Goal: Transaction & Acquisition: Purchase product/service

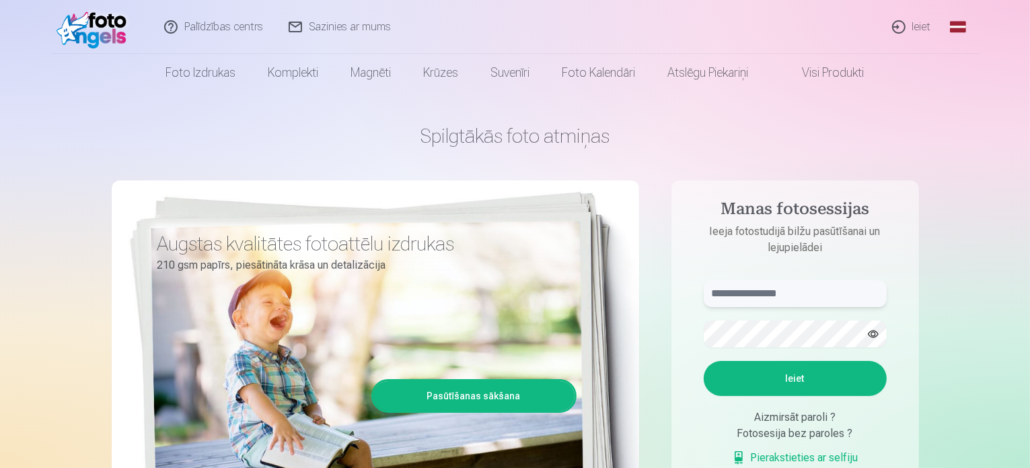
click at [739, 283] on input "text" at bounding box center [795, 293] width 183 height 27
type input "**********"
click at [872, 328] on button "button" at bounding box center [874, 334] width 26 height 26
click at [704, 361] on button "Ieiet" at bounding box center [795, 378] width 183 height 35
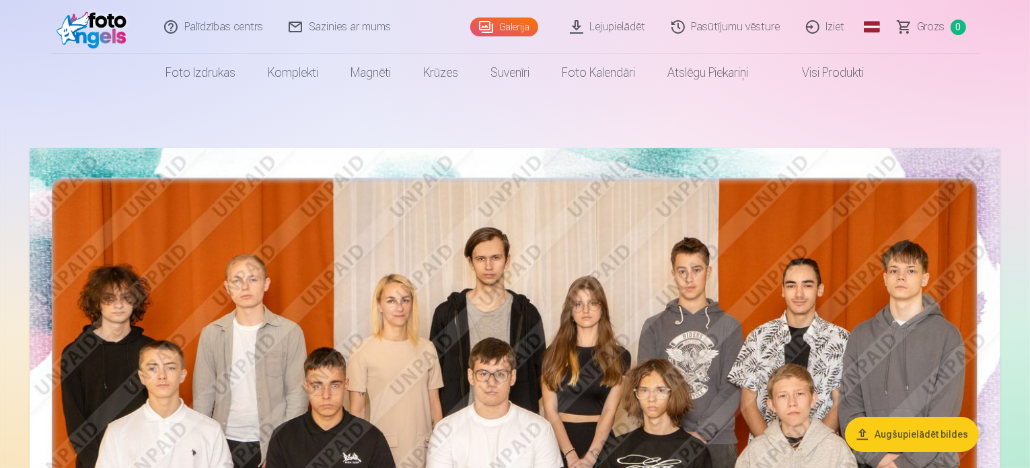
click at [504, 26] on link "Galerija" at bounding box center [504, 26] width 68 height 19
click at [933, 436] on button "Augšupielādēt bildes" at bounding box center [912, 433] width 134 height 35
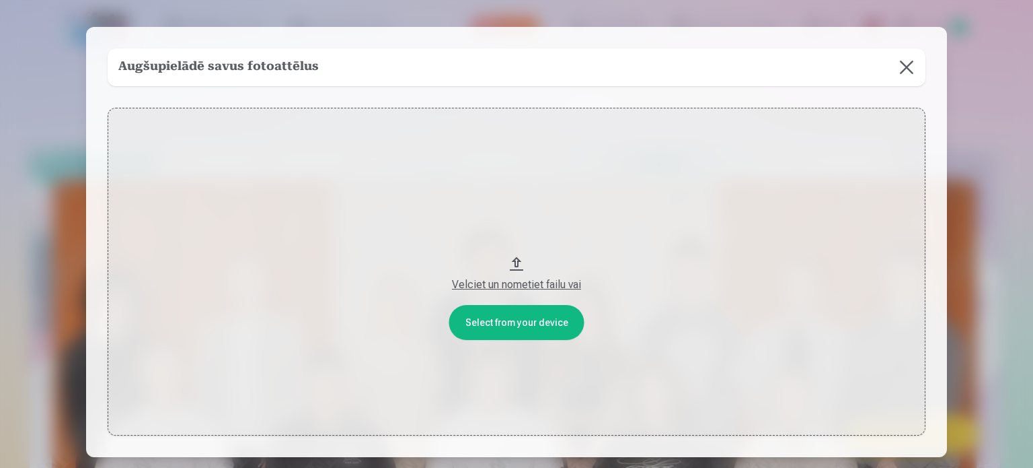
click at [907, 64] on button at bounding box center [907, 67] width 38 height 38
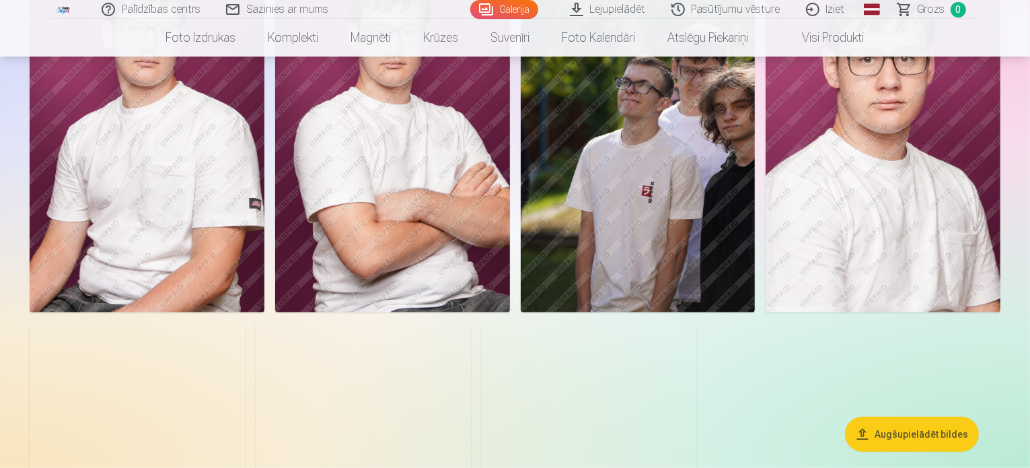
scroll to position [1211, 0]
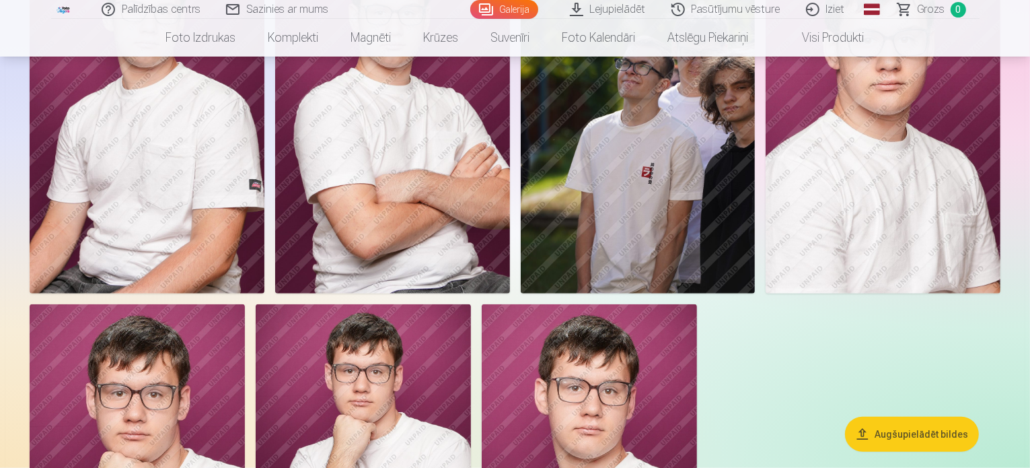
click at [510, 268] on img at bounding box center [392, 117] width 235 height 352
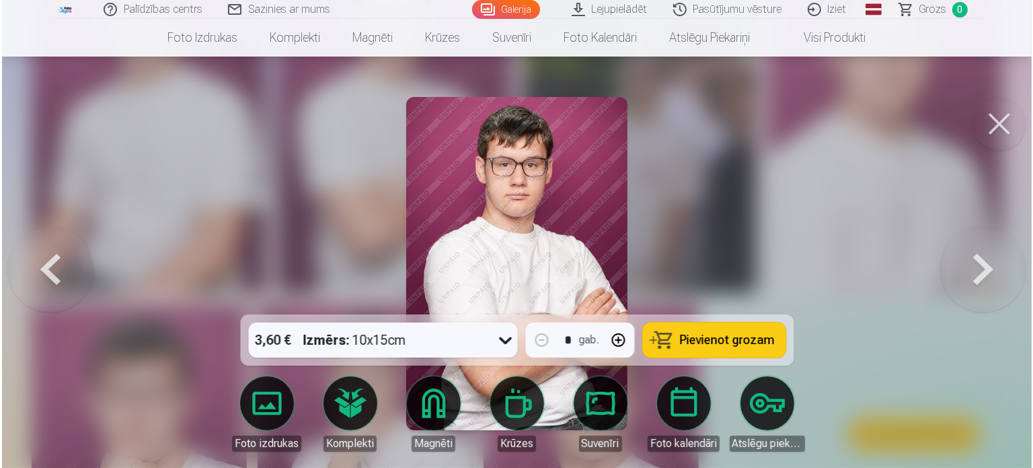
scroll to position [1213, 0]
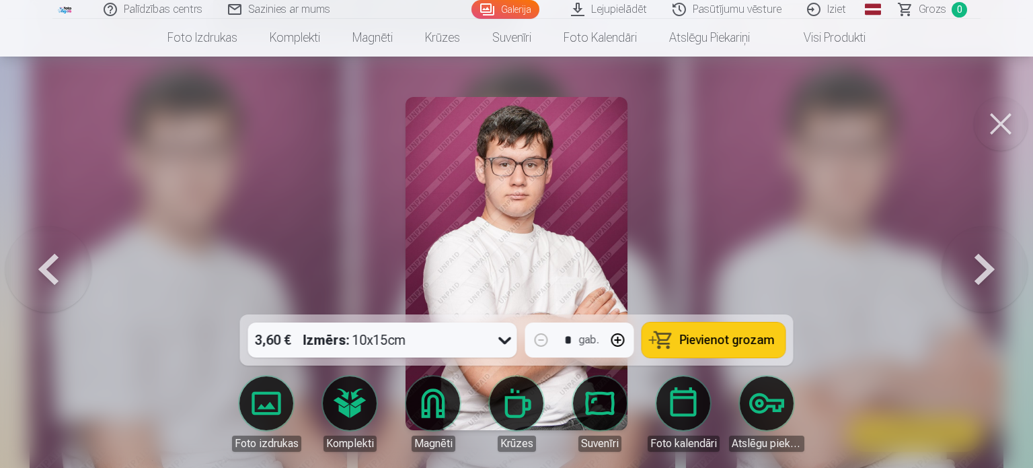
drag, startPoint x: 988, startPoint y: 118, endPoint x: 976, endPoint y: 118, distance: 12.8
click at [988, 118] on button at bounding box center [1001, 124] width 54 height 54
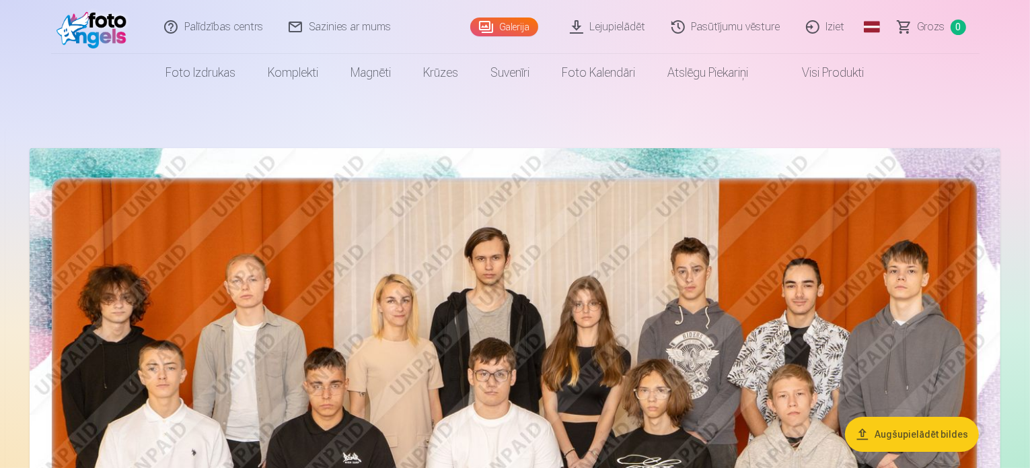
click at [696, 224] on img at bounding box center [515, 472] width 971 height 648
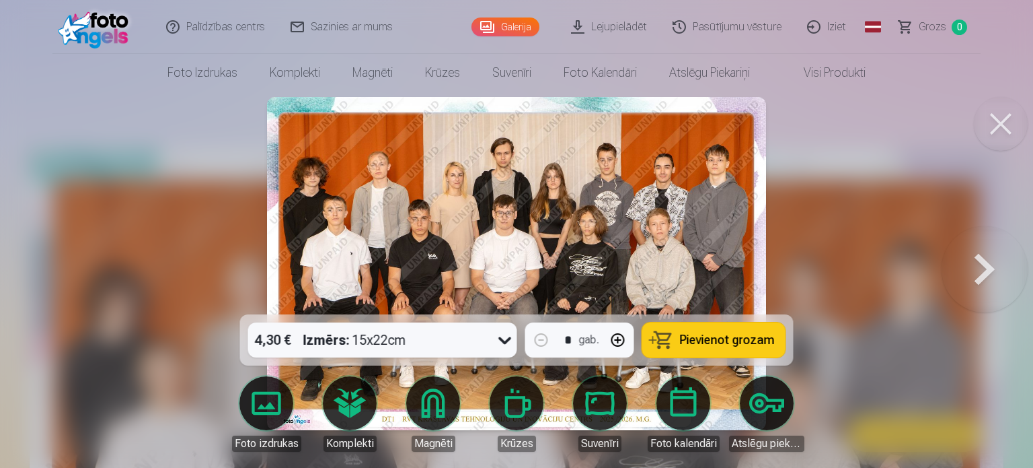
click at [689, 348] on button "Pievienot grozam" at bounding box center [714, 339] width 143 height 35
click at [968, 254] on button at bounding box center [985, 263] width 86 height 75
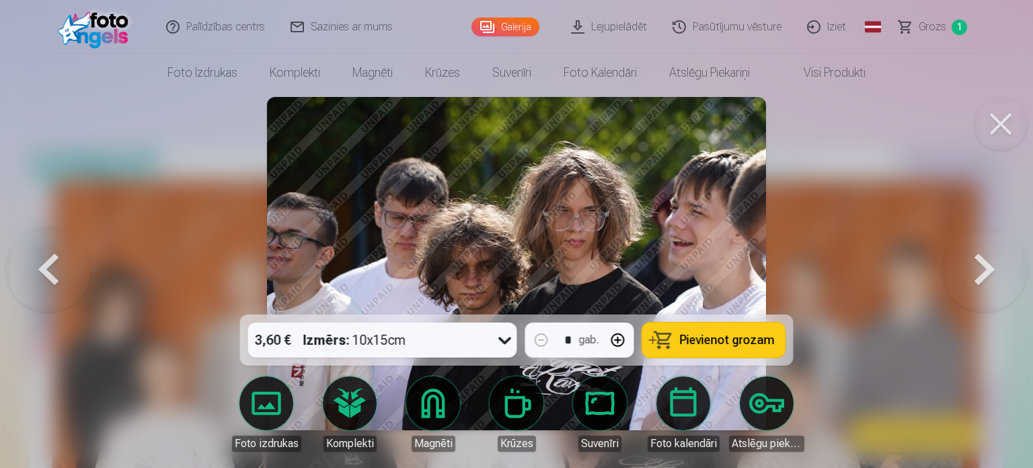
click at [968, 254] on button at bounding box center [985, 263] width 86 height 75
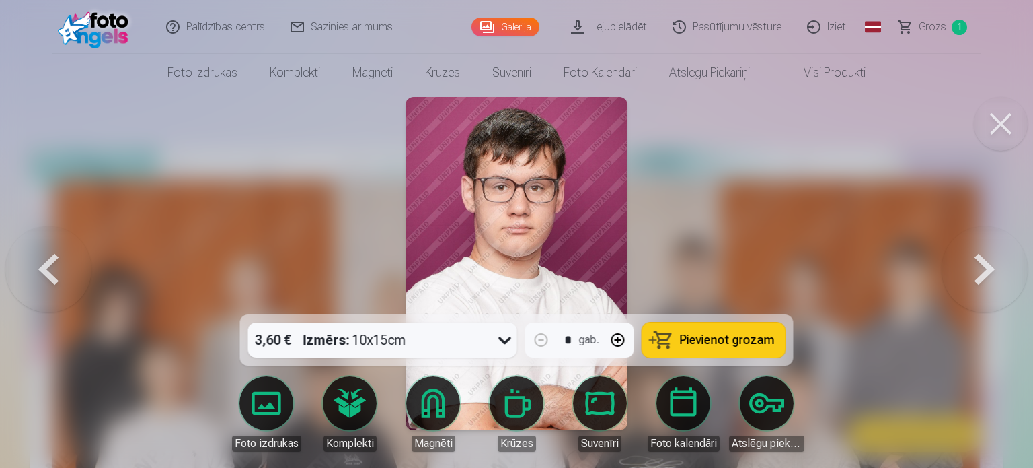
click at [735, 329] on button "Pievienot grozam" at bounding box center [714, 339] width 143 height 35
click at [981, 271] on button at bounding box center [985, 263] width 86 height 75
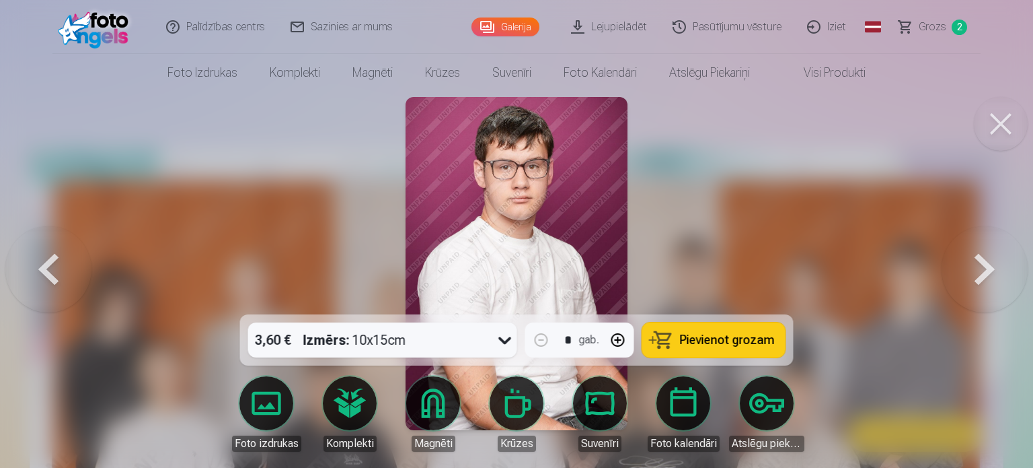
click at [986, 270] on button at bounding box center [985, 263] width 86 height 75
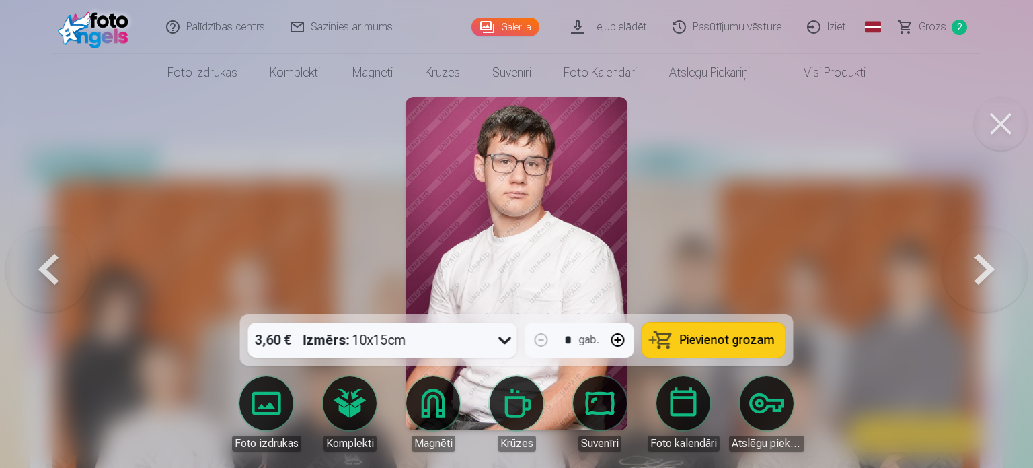
click at [986, 270] on button at bounding box center [985, 263] width 86 height 75
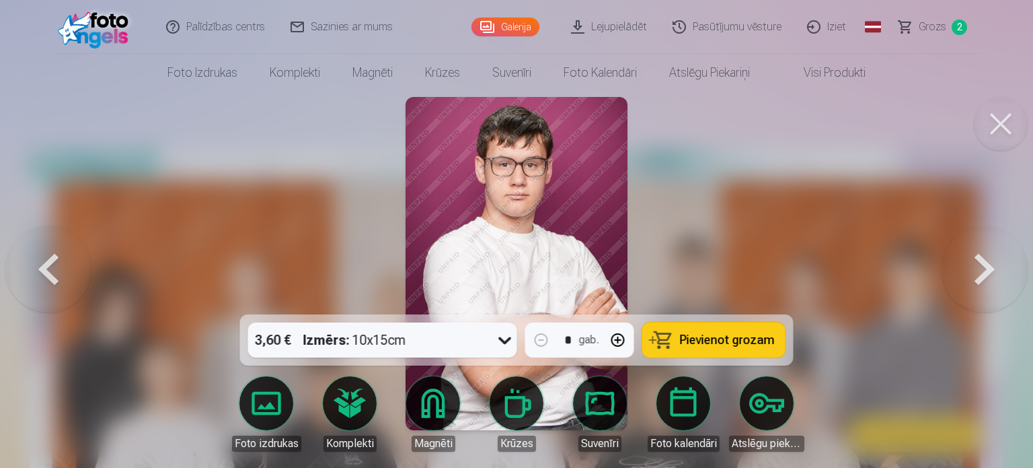
drag, startPoint x: 1003, startPoint y: 107, endPoint x: 920, endPoint y: 137, distance: 87.9
click at [1000, 110] on button at bounding box center [1001, 124] width 54 height 54
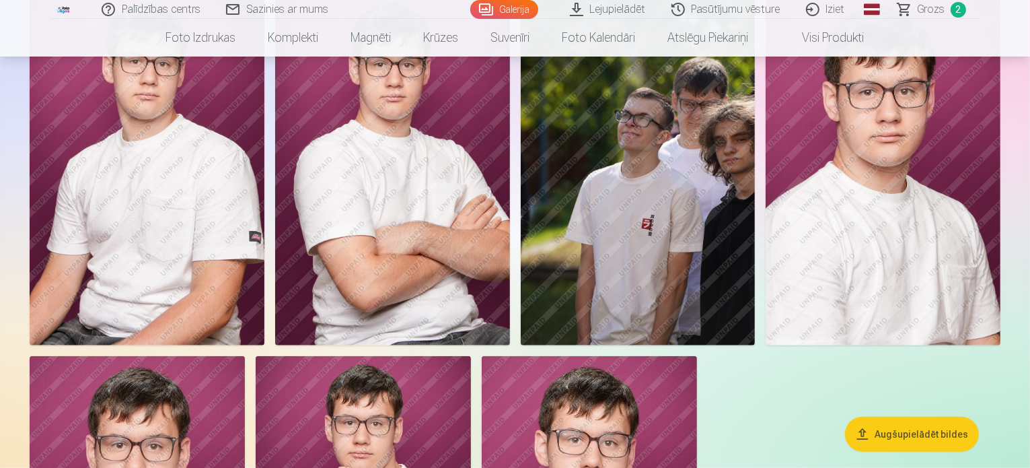
scroll to position [1278, 0]
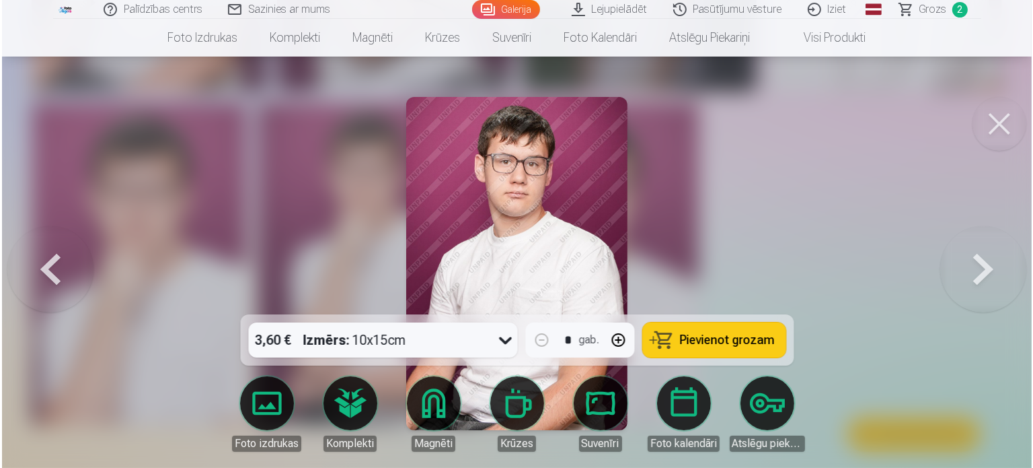
scroll to position [1416, 0]
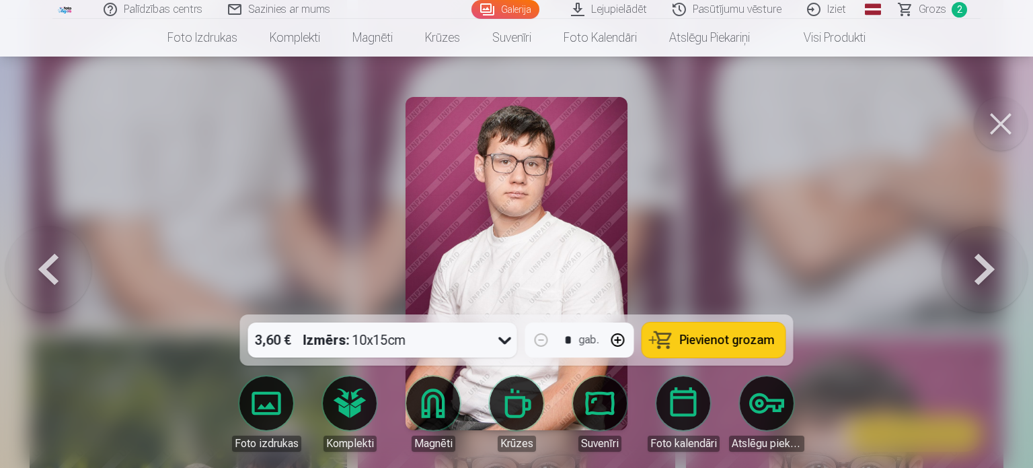
click at [732, 334] on span "Pievienot grozam" at bounding box center [727, 340] width 95 height 12
click at [921, 10] on span "Grozs" at bounding box center [933, 9] width 28 height 16
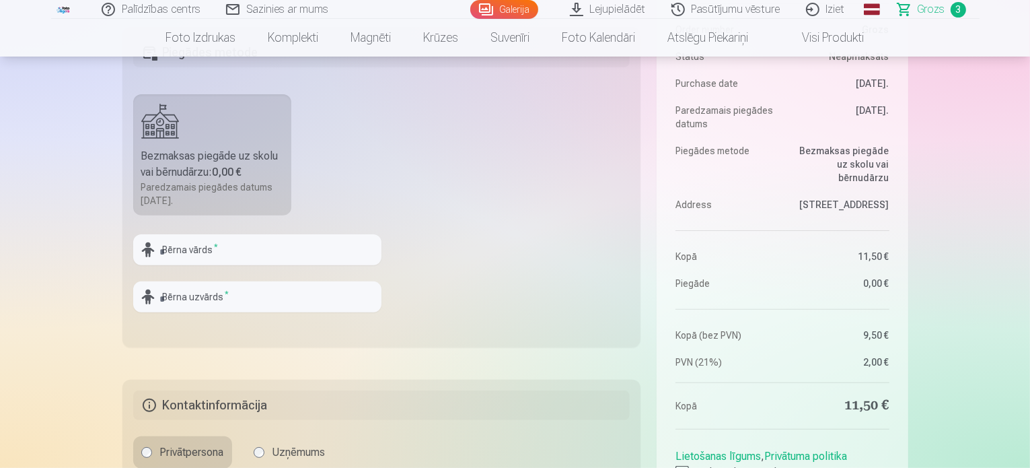
scroll to position [471, 0]
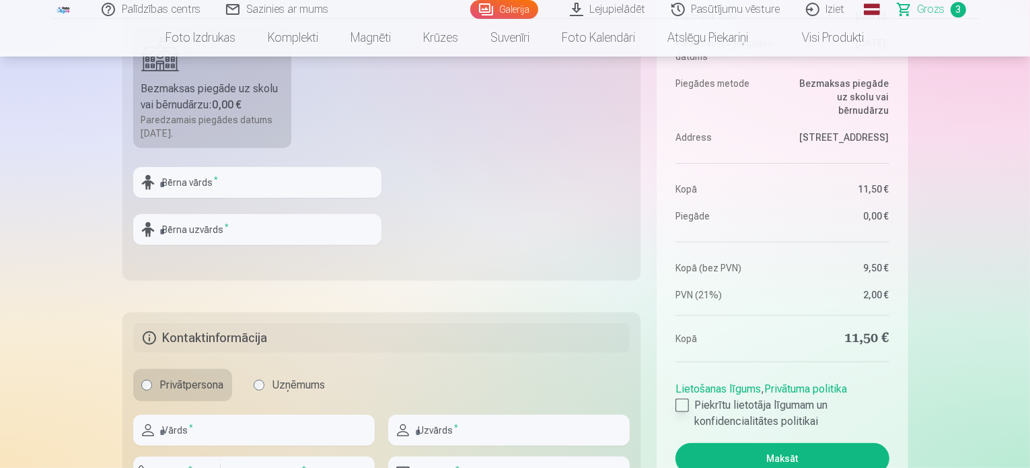
click at [692, 409] on label "Piekrītu lietotāja līgumam un konfidencialitātes politikai" at bounding box center [782, 413] width 213 height 32
drag, startPoint x: 271, startPoint y: 198, endPoint x: 269, endPoint y: 190, distance: 9.0
click at [271, 198] on div at bounding box center [257, 203] width 248 height 11
click at [269, 190] on input "text" at bounding box center [257, 182] width 248 height 31
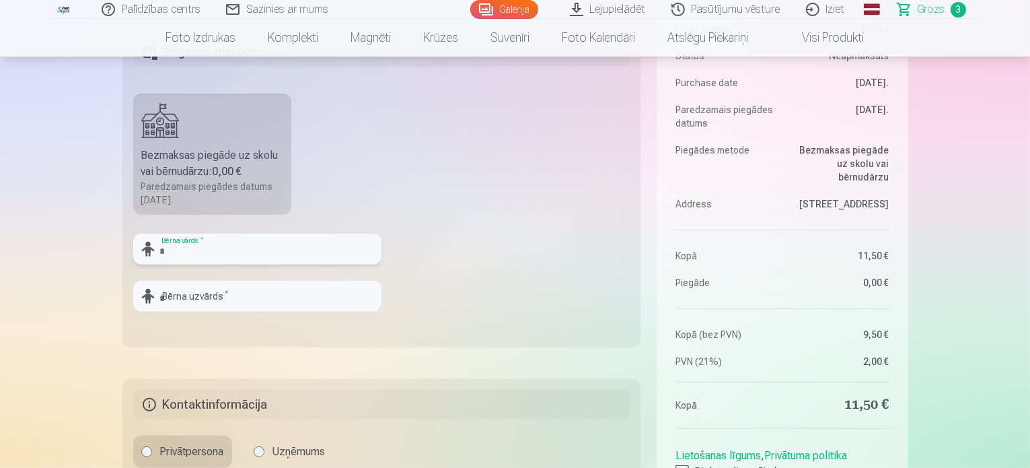
scroll to position [336, 0]
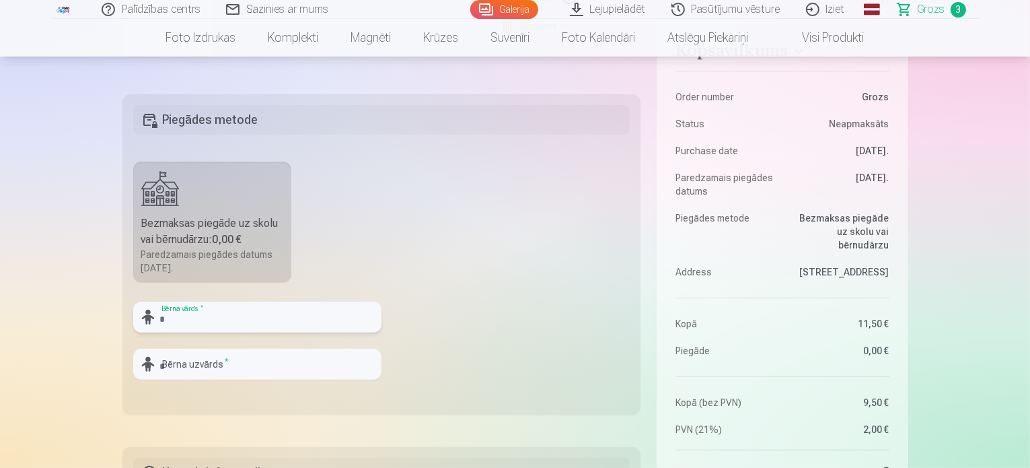
click at [231, 309] on input "text" at bounding box center [257, 316] width 248 height 31
type input "******"
click at [196, 371] on input "text" at bounding box center [257, 364] width 248 height 31
type input "*********"
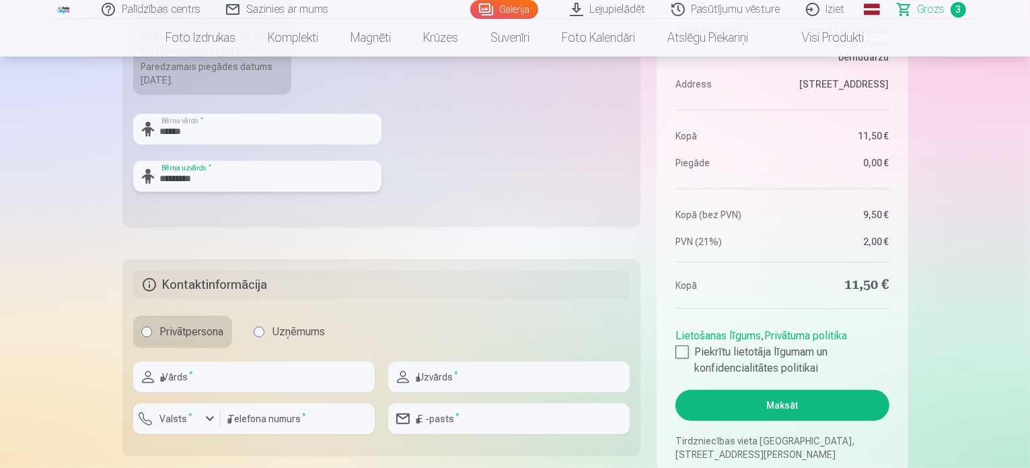
scroll to position [606, 0]
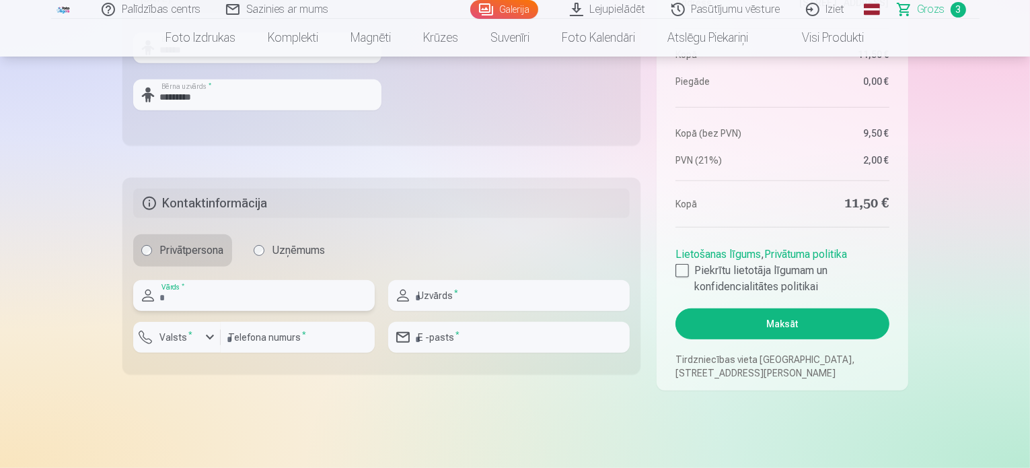
click at [260, 302] on input "text" at bounding box center [254, 295] width 242 height 31
type input "*****"
click at [495, 307] on input "text" at bounding box center [509, 295] width 242 height 31
type input "*********"
click at [264, 344] on input "number" at bounding box center [298, 337] width 154 height 31
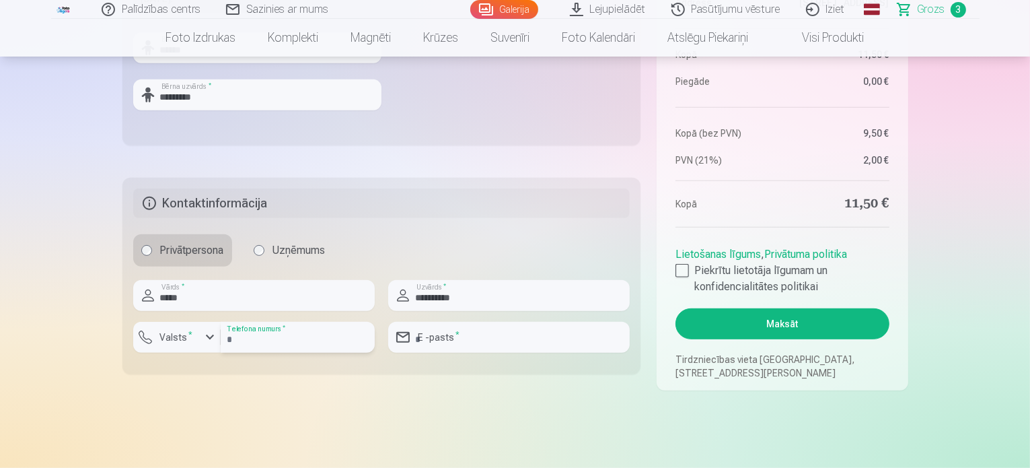
type input "********"
click at [466, 340] on input "email" at bounding box center [509, 337] width 242 height 31
click at [443, 341] on input "**********" at bounding box center [509, 337] width 242 height 31
drag, startPoint x: 447, startPoint y: 340, endPoint x: 472, endPoint y: 343, distance: 25.7
click at [435, 343] on input "**********" at bounding box center [509, 337] width 242 height 31
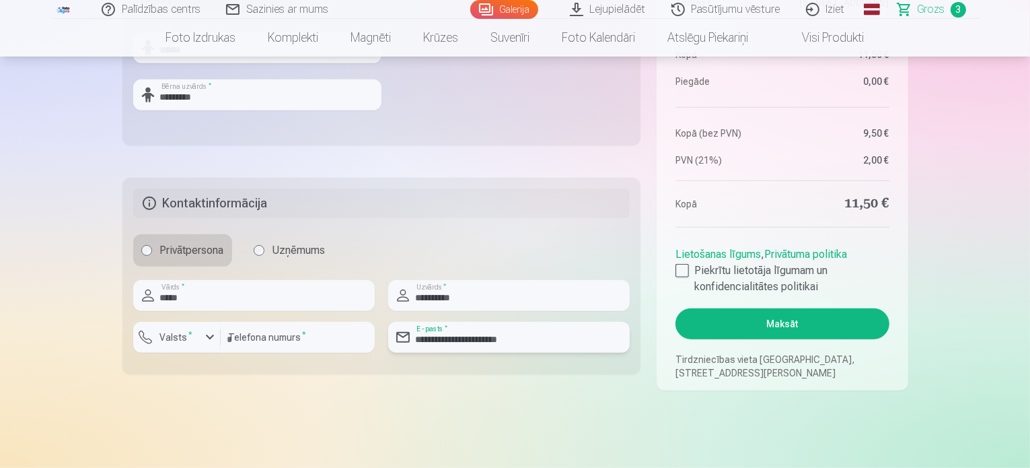
type input "**********"
click at [176, 333] on label "Valsts *" at bounding box center [177, 336] width 44 height 13
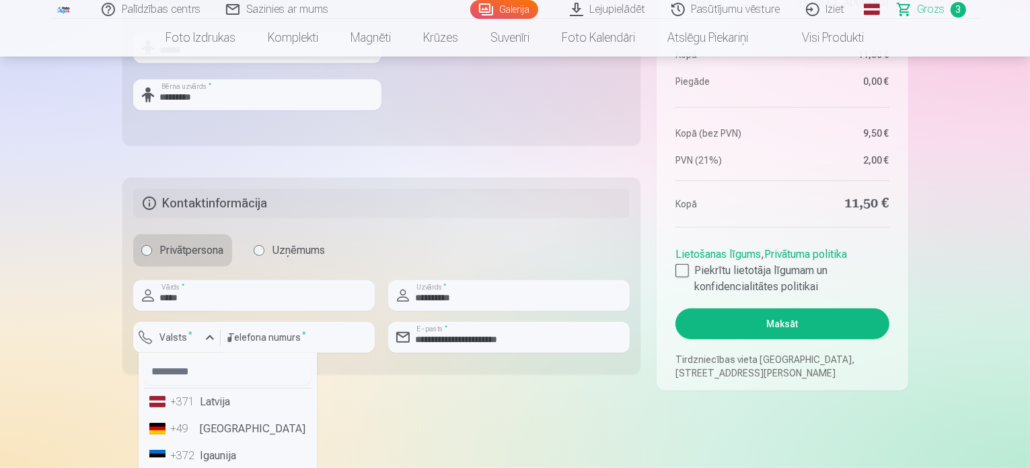
click at [219, 388] on li "+371 Latvija" at bounding box center [228, 401] width 168 height 27
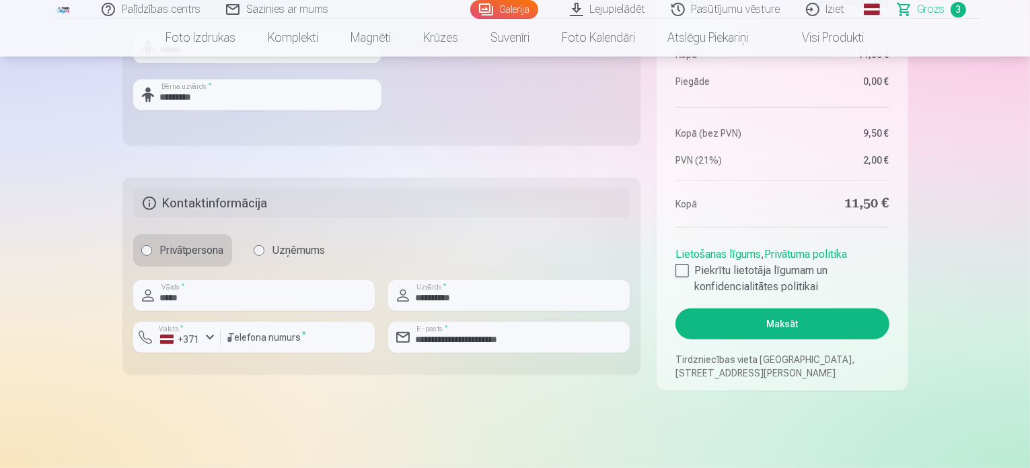
click at [780, 332] on button "Maksāt" at bounding box center [782, 323] width 213 height 31
